Goal: Task Accomplishment & Management: Manage account settings

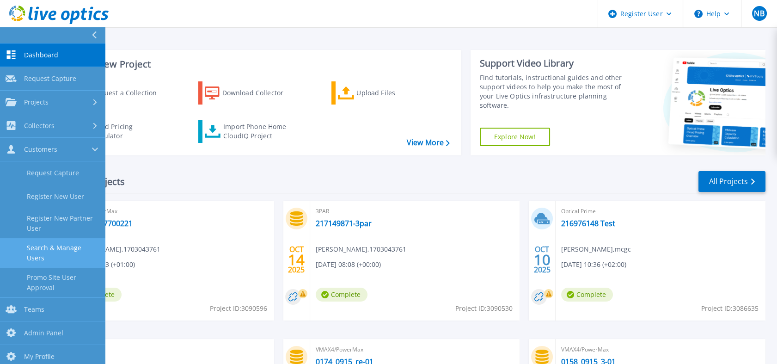
drag, startPoint x: 0, startPoint y: 0, endPoint x: 60, endPoint y: 244, distance: 251.4
click at [60, 244] on link "Search & Manage Users" at bounding box center [52, 253] width 105 height 30
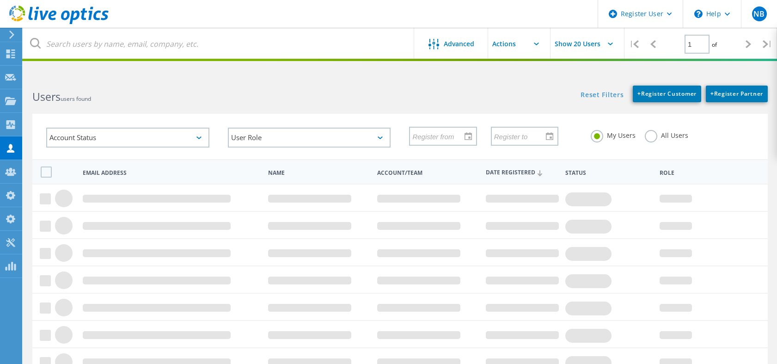
click at [211, 40] on input "text" at bounding box center [219, 44] width 392 height 32
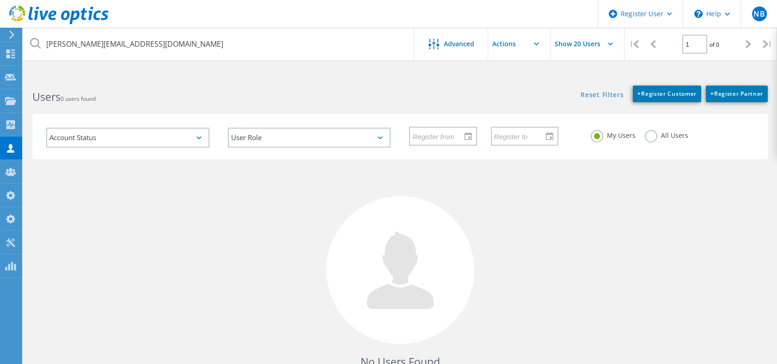
type input "[PERSON_NAME][EMAIL_ADDRESS][DOMAIN_NAME]"
click at [654, 139] on label "All Users" at bounding box center [666, 134] width 43 height 9
click at [0, 0] on input "All Users" at bounding box center [0, 0] width 0 height 0
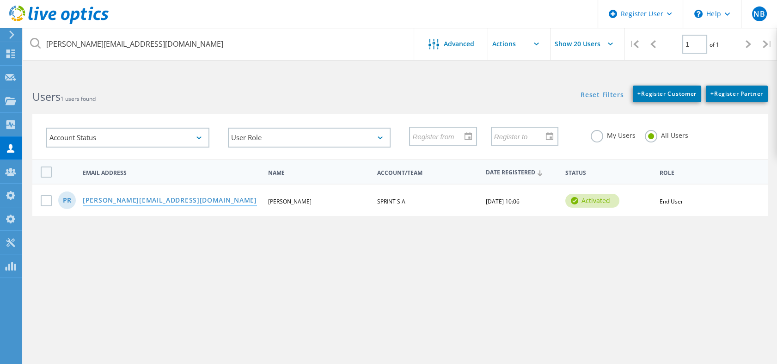
click at [159, 201] on link "p.ruszczyk@pointas.com.pl" at bounding box center [170, 201] width 174 height 8
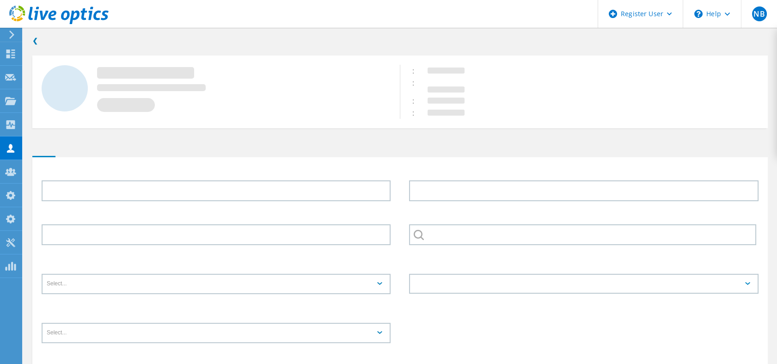
type input "[PERSON_NAME]"
type input "SPRINT S A"
type input "Polski"
type input "End User"
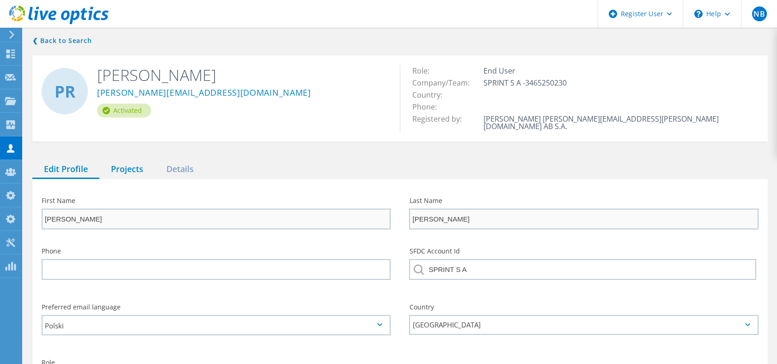
click at [136, 162] on div "Projects" at bounding box center [126, 169] width 55 height 19
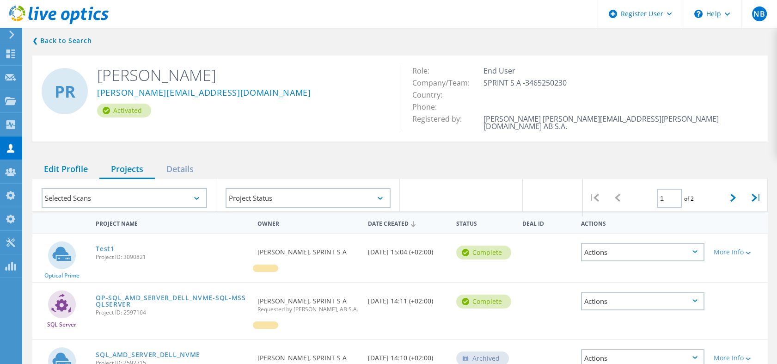
click at [80, 160] on div "Edit Profile" at bounding box center [65, 169] width 67 height 19
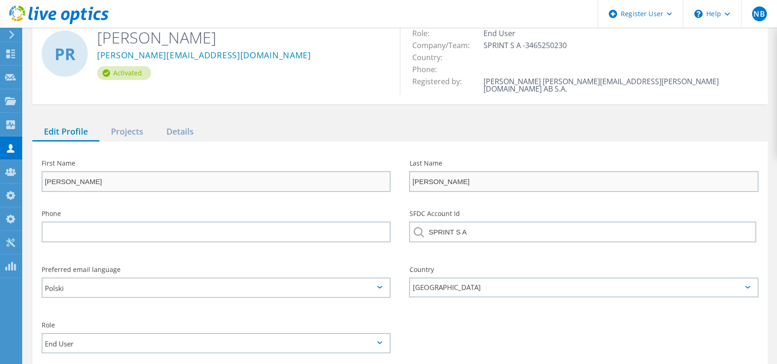
scroll to position [38, 0]
click at [8, 197] on use at bounding box center [10, 195] width 9 height 9
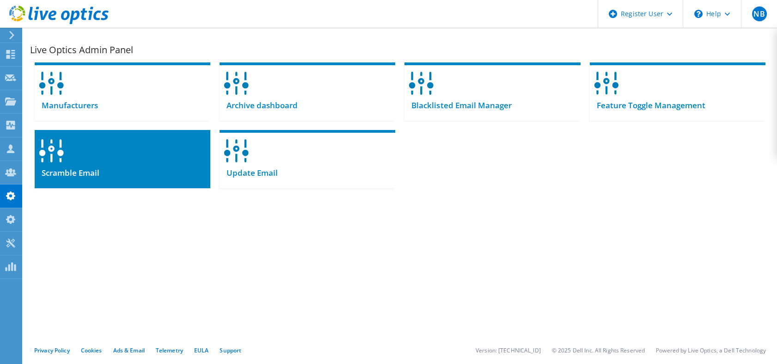
click at [122, 170] on div "Scramble Email" at bounding box center [123, 177] width 176 height 23
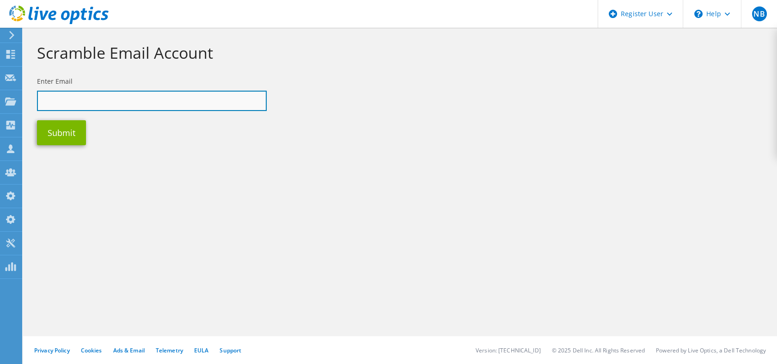
click at [94, 95] on input "text" at bounding box center [152, 101] width 230 height 20
click at [144, 100] on input "text" at bounding box center [152, 101] width 230 height 20
paste input "[PERSON_NAME][EMAIL_ADDRESS][DOMAIN_NAME]"
type input "[PERSON_NAME][EMAIL_ADDRESS][DOMAIN_NAME]"
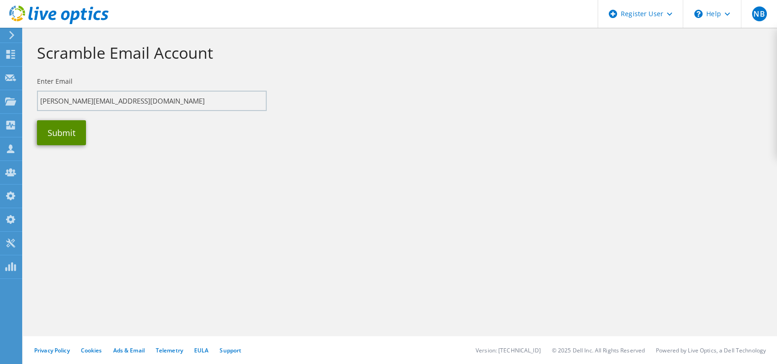
click at [59, 124] on button "Submit" at bounding box center [61, 132] width 49 height 25
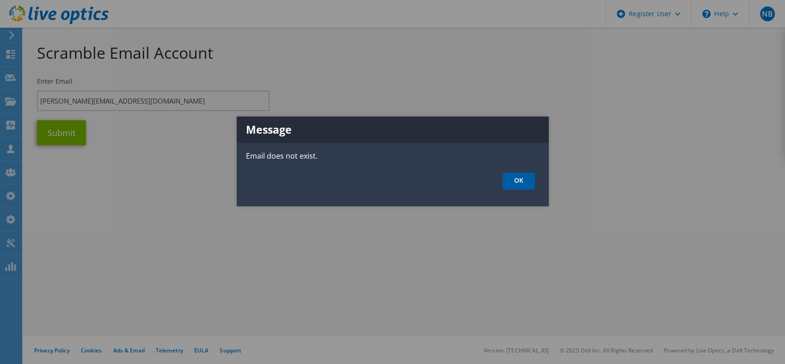
click at [522, 182] on link "OK" at bounding box center [519, 180] width 32 height 17
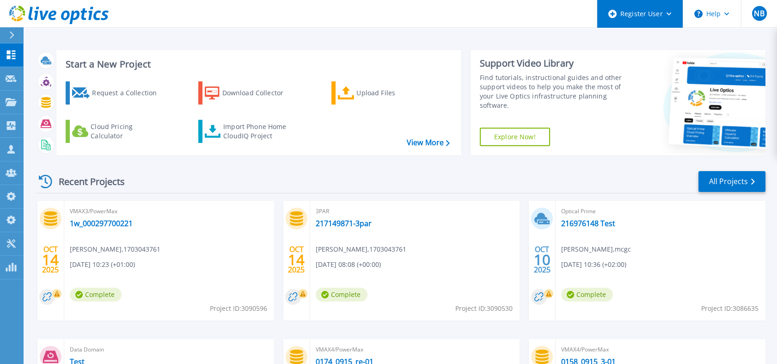
click at [641, 17] on div "Register User" at bounding box center [640, 14] width 86 height 28
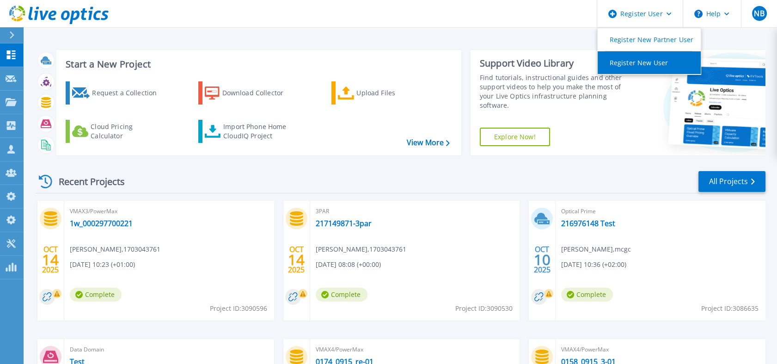
click at [632, 57] on link "Register New User" at bounding box center [649, 62] width 103 height 23
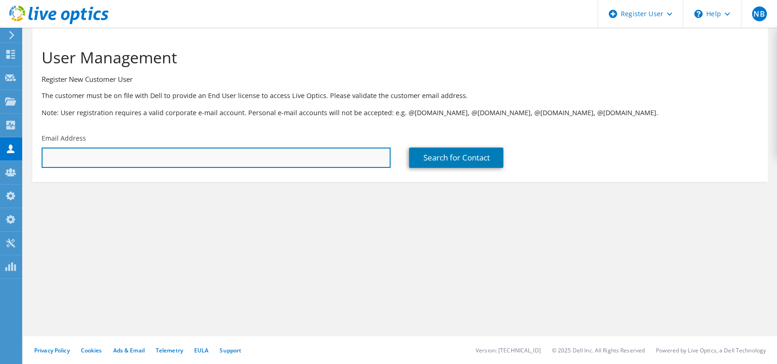
click at [182, 163] on input "text" at bounding box center [216, 158] width 349 height 20
paste input "[PERSON_NAME][EMAIL_ADDRESS][DOMAIN_NAME]"
type input "[PERSON_NAME][EMAIL_ADDRESS][DOMAIN_NAME]"
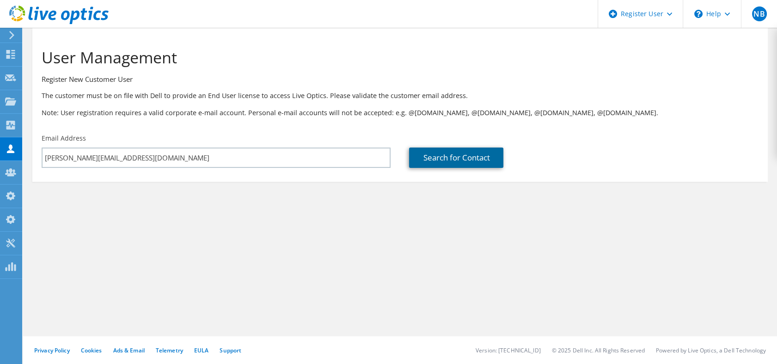
click at [431, 162] on link "Search for Contact" at bounding box center [456, 158] width 94 height 20
type input "SPRINT S A"
type input "Piotr"
type input "Ruszczyk"
type input "Poland"
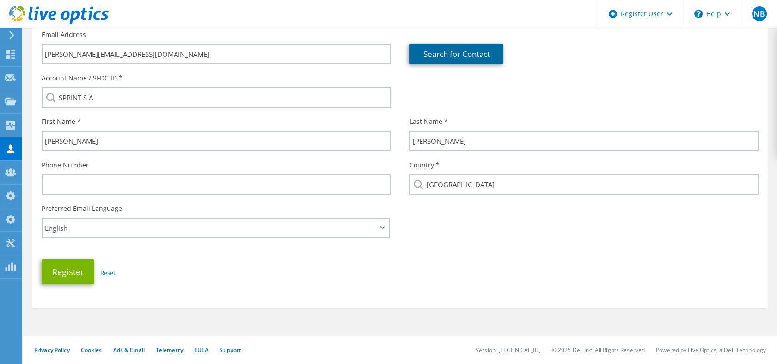
scroll to position [104, 0]
click at [91, 226] on span "English" at bounding box center [211, 227] width 332 height 11
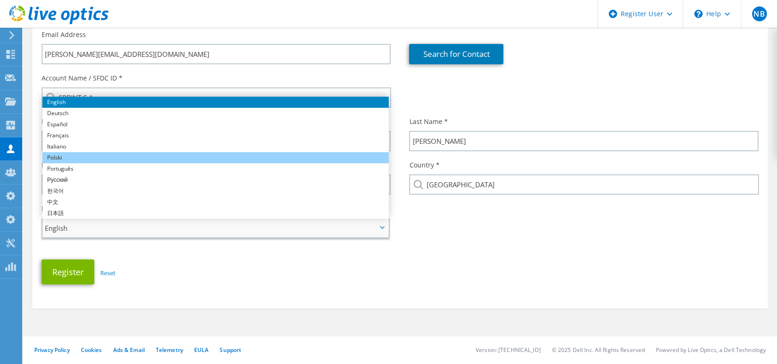
click at [92, 159] on li "Polski" at bounding box center [216, 157] width 346 height 11
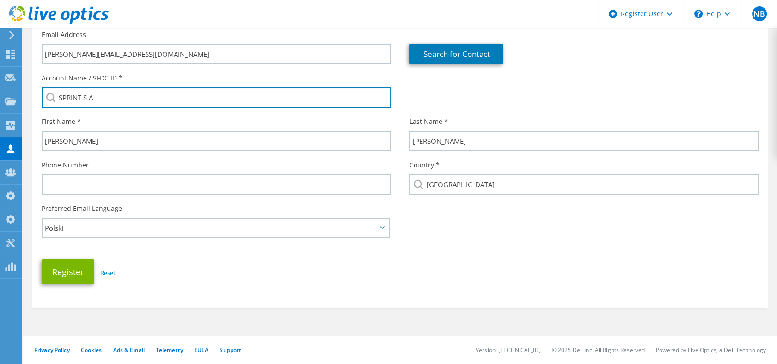
drag, startPoint x: 113, startPoint y: 99, endPoint x: 22, endPoint y: 93, distance: 91.3
click at [22, 93] on div "NB Dell Admin User Nick Buttimer Nick.Buttimer@dell.com 1703043761 My Profile L…" at bounding box center [388, 130] width 777 height 468
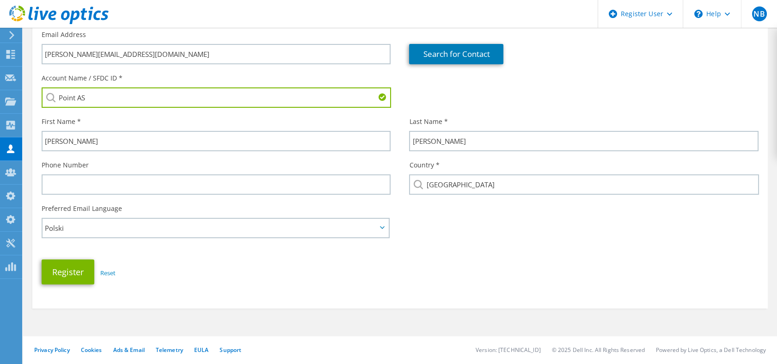
click at [419, 88] on div "Account Name / SFDC ID * Point AS Point AS : 3537473709 Point AS : 3318126466" at bounding box center [400, 90] width 736 height 43
drag, startPoint x: 106, startPoint y: 99, endPoint x: 43, endPoint y: 92, distance: 62.9
click at [43, 92] on input "Point AS" at bounding box center [217, 97] width 350 height 20
paste input "CSB_POINT Sp. z o.o"
click at [123, 111] on li "CSB_POINT Sp. z o.o. : 2716481046" at bounding box center [95, 110] width 106 height 11
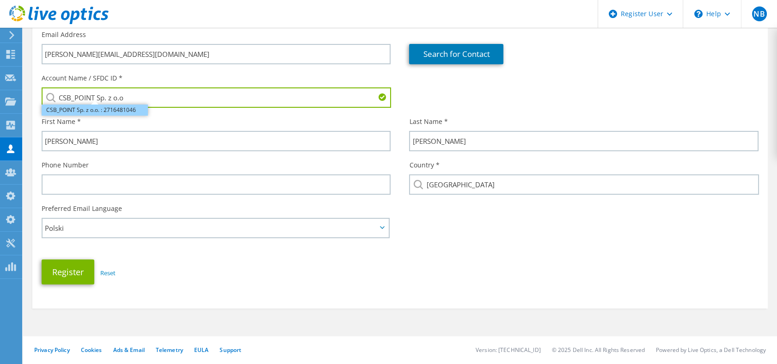
type input "CSB_POINT Sp. z o.o. : 2716481046"
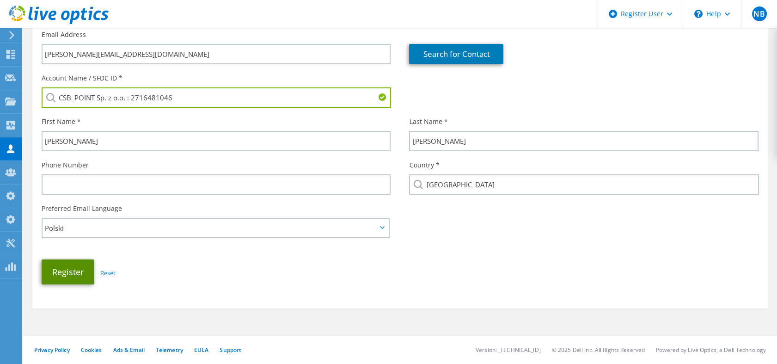
click at [80, 259] on button "Register" at bounding box center [68, 271] width 53 height 25
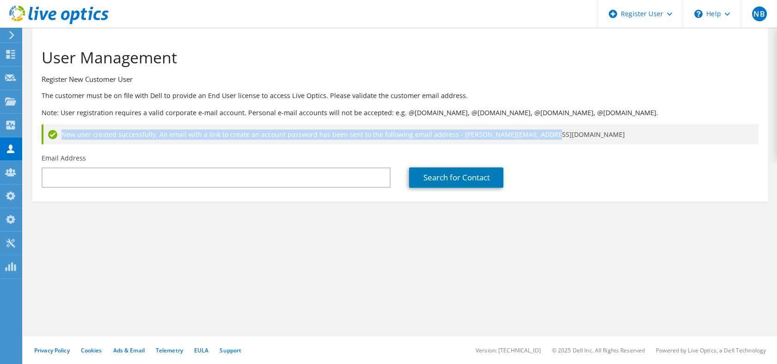
drag, startPoint x: 534, startPoint y: 135, endPoint x: 63, endPoint y: 133, distance: 470.7
click at [63, 133] on div "New user created successfully. An email with a link to create an account passwo…" at bounding box center [400, 134] width 717 height 20
copy span "New user created successfully. An email with a link to create an account passwo…"
click at [5, 150] on icon at bounding box center [10, 148] width 11 height 9
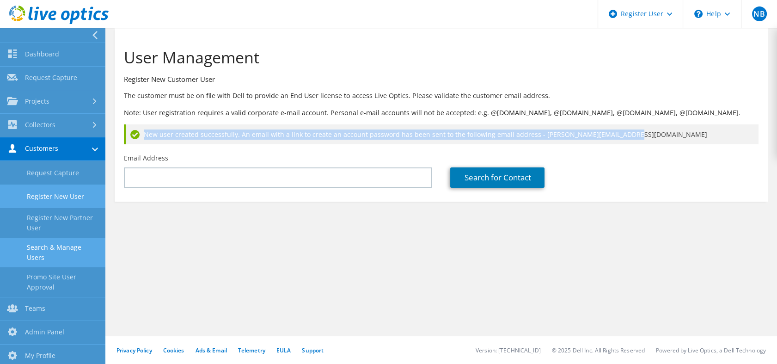
click at [43, 261] on link "Search & Manage Users" at bounding box center [52, 253] width 105 height 30
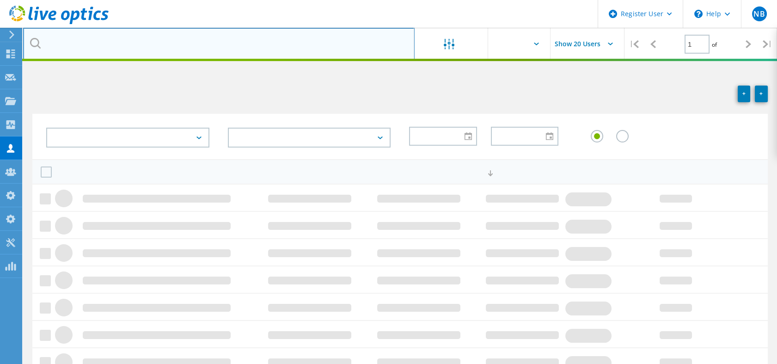
click at [189, 51] on input "text" at bounding box center [219, 44] width 392 height 32
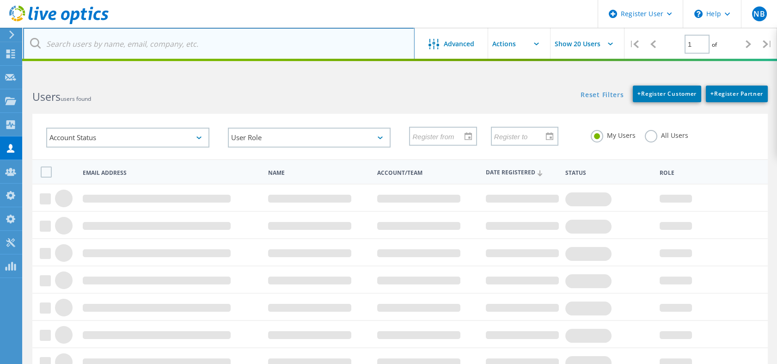
paste input "New user created successfully. An email with a link to create an account passwo…"
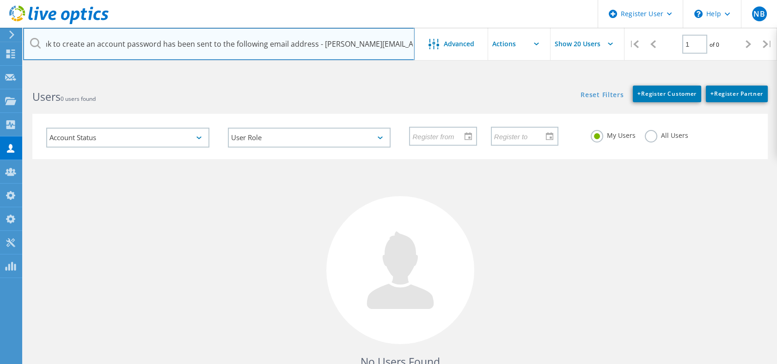
click at [322, 44] on input "New user created successfully. An email with a link to create an account passwo…" at bounding box center [219, 44] width 392 height 32
drag, startPoint x: 320, startPoint y: 44, endPoint x: -2, endPoint y: 40, distance: 322.3
click at [0, 40] on html "Register User \n Help Explore Helpful Articles Contact Support NB Dell Admin Us…" at bounding box center [388, 220] width 777 height 440
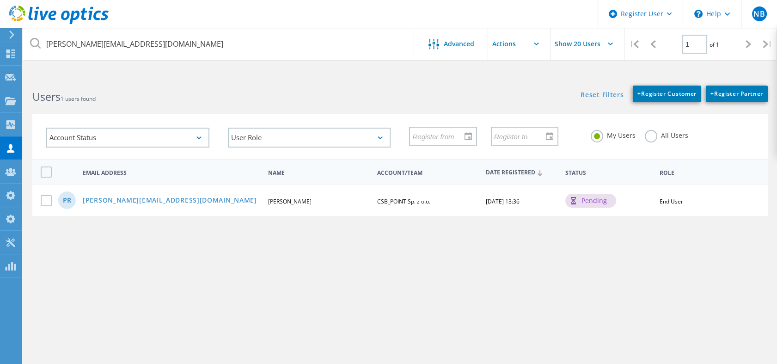
click at [647, 135] on label "All Users" at bounding box center [666, 134] width 43 height 9
click at [0, 0] on input "All Users" at bounding box center [0, 0] width 0 height 0
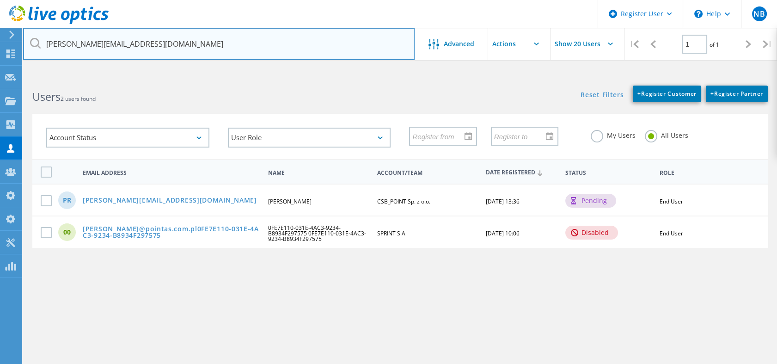
drag, startPoint x: 182, startPoint y: 47, endPoint x: 33, endPoint y: 49, distance: 148.9
click at [33, 49] on input "p.ruszczyk@pointas.com.pl" at bounding box center [219, 44] width 392 height 32
paste input "akhan@genesco.com"
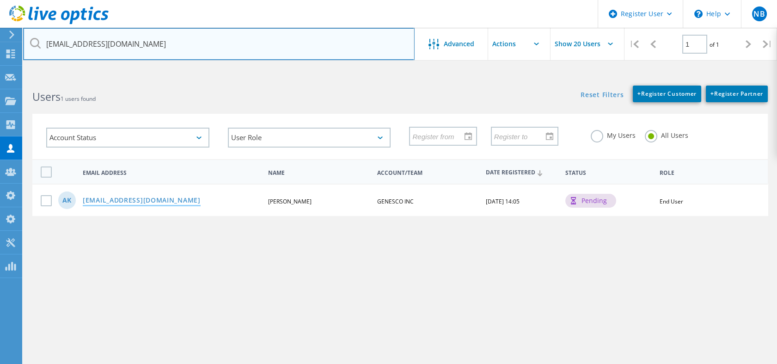
type input "akhan@genesco.com"
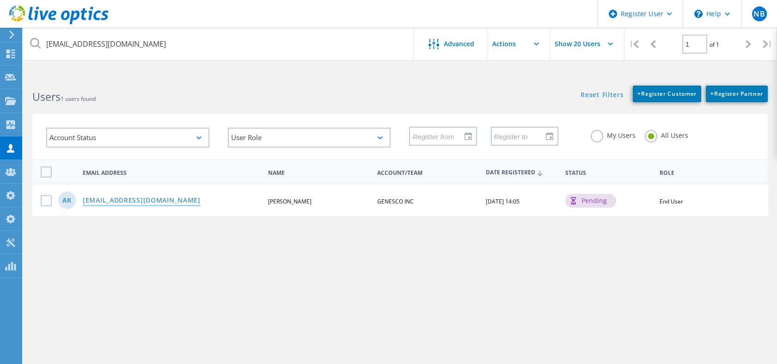
click at [138, 201] on link "akhan@Genesco.com" at bounding box center [142, 201] width 118 height 8
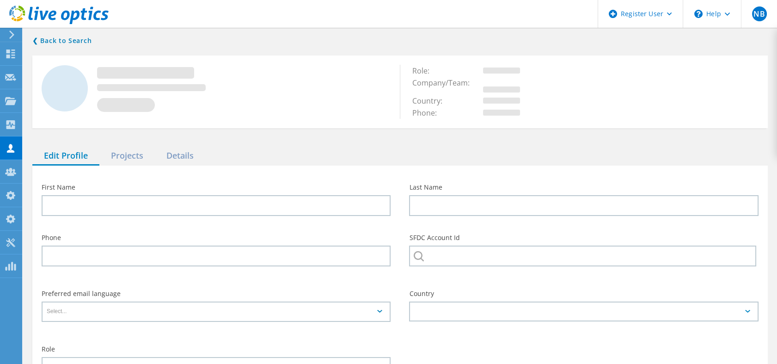
type input "Arsalan"
type input "Khan"
type input "GENESCO INC"
type input "English"
type input "End User"
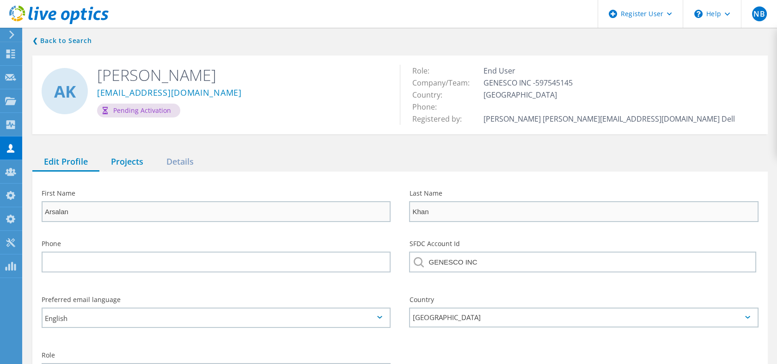
click at [137, 166] on div "Projects" at bounding box center [126, 162] width 55 height 19
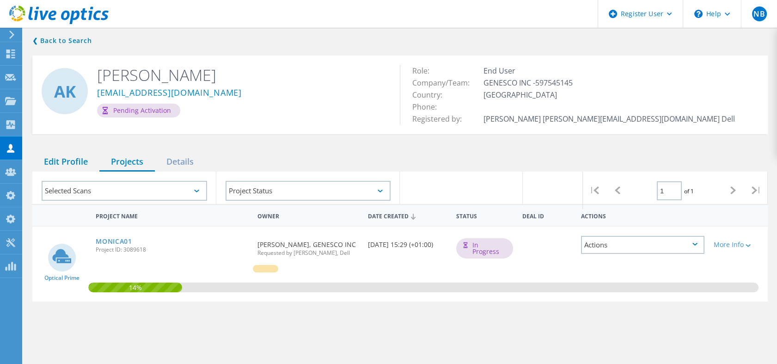
click at [75, 159] on div "Edit Profile" at bounding box center [65, 162] width 67 height 19
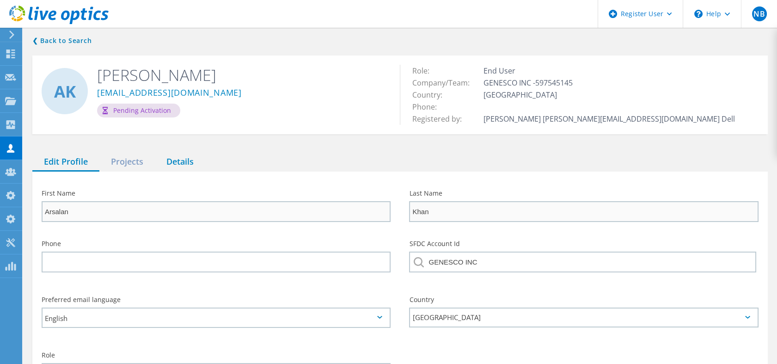
click at [168, 161] on div "Details" at bounding box center [180, 162] width 50 height 19
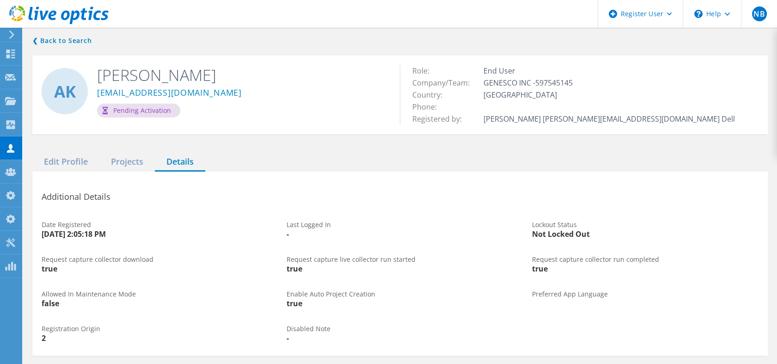
click at [98, 6] on icon at bounding box center [58, 15] width 99 height 19
